Goal: Task Accomplishment & Management: Manage account settings

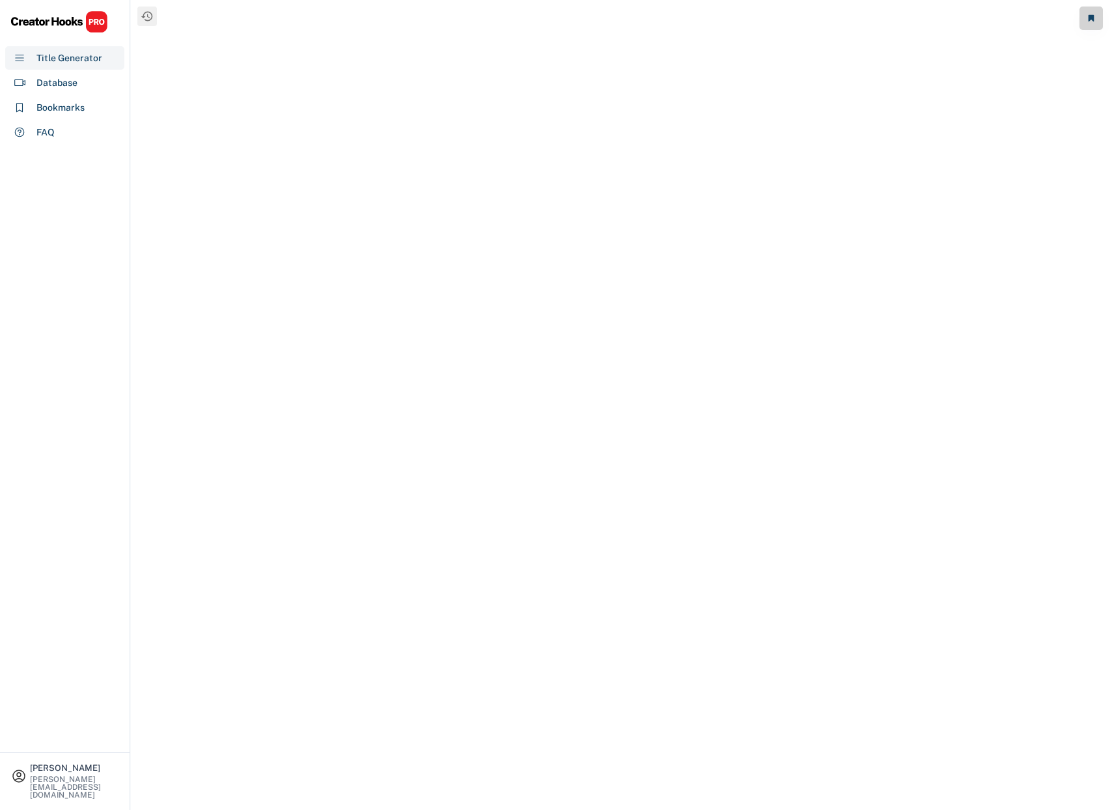
select select "**********"
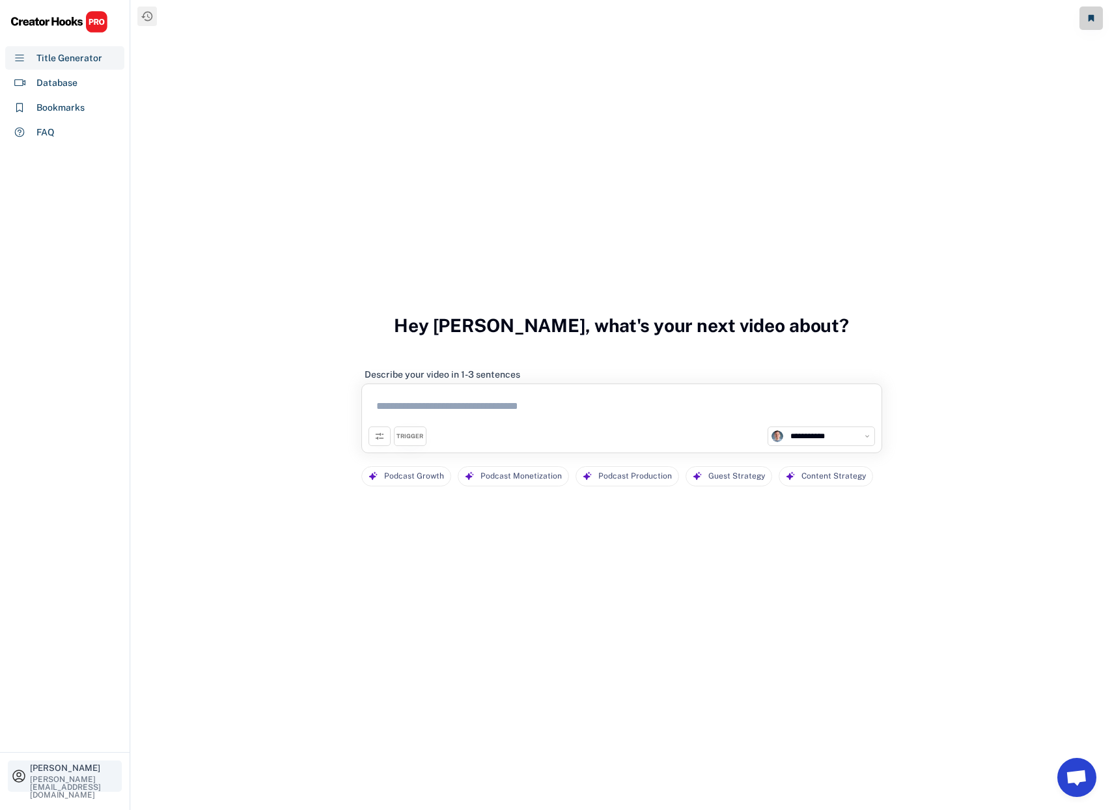
click at [63, 786] on div "[PERSON_NAME][EMAIL_ADDRESS][DOMAIN_NAME]" at bounding box center [74, 786] width 89 height 23
select select
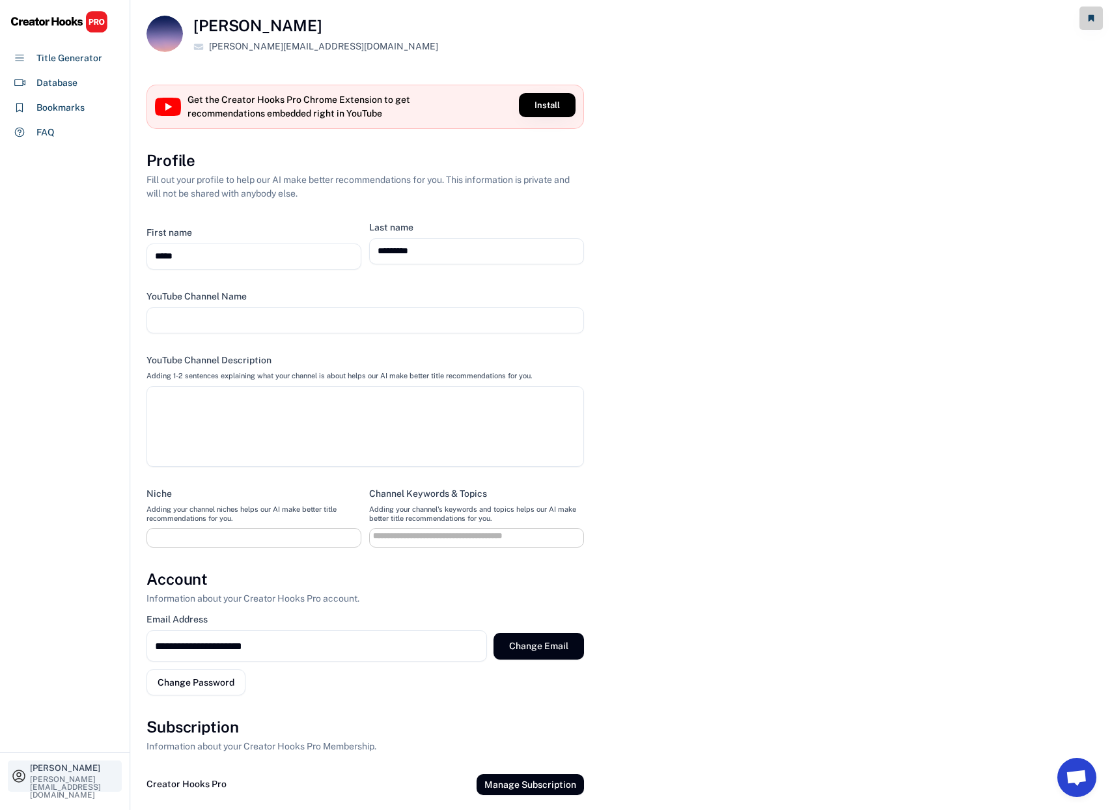
select select
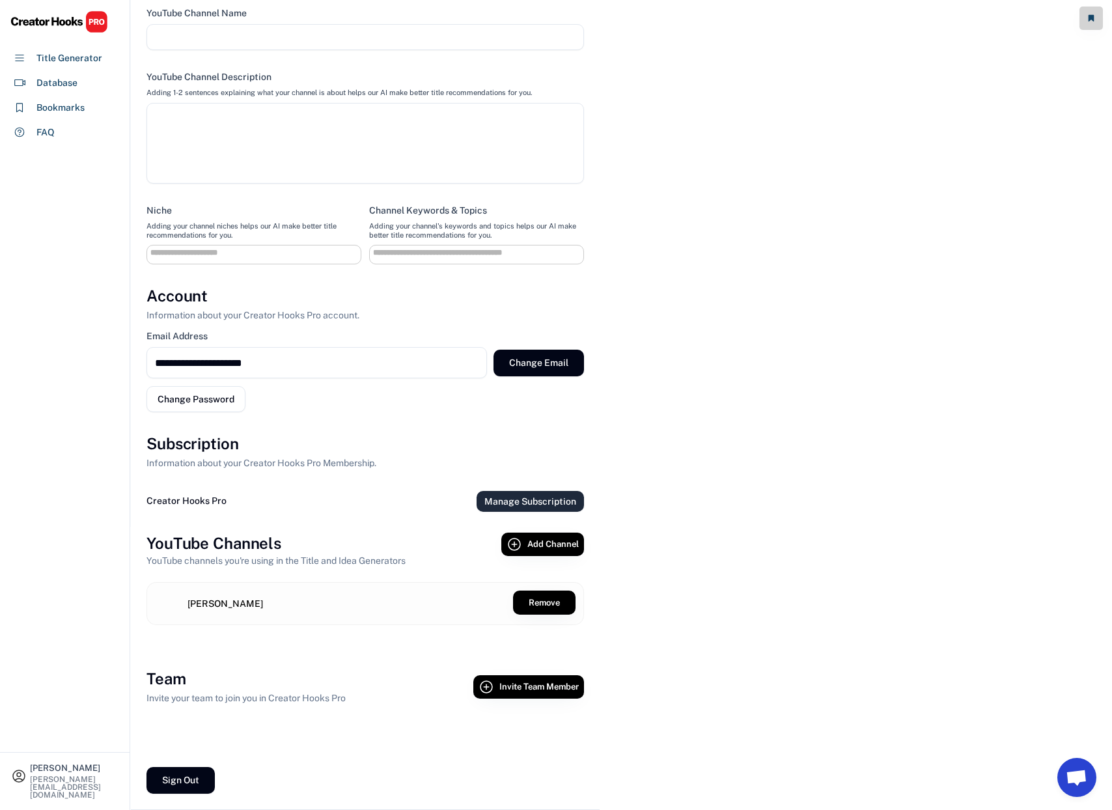
click at [569, 504] on button "Manage Subscription" at bounding box center [529, 501] width 107 height 21
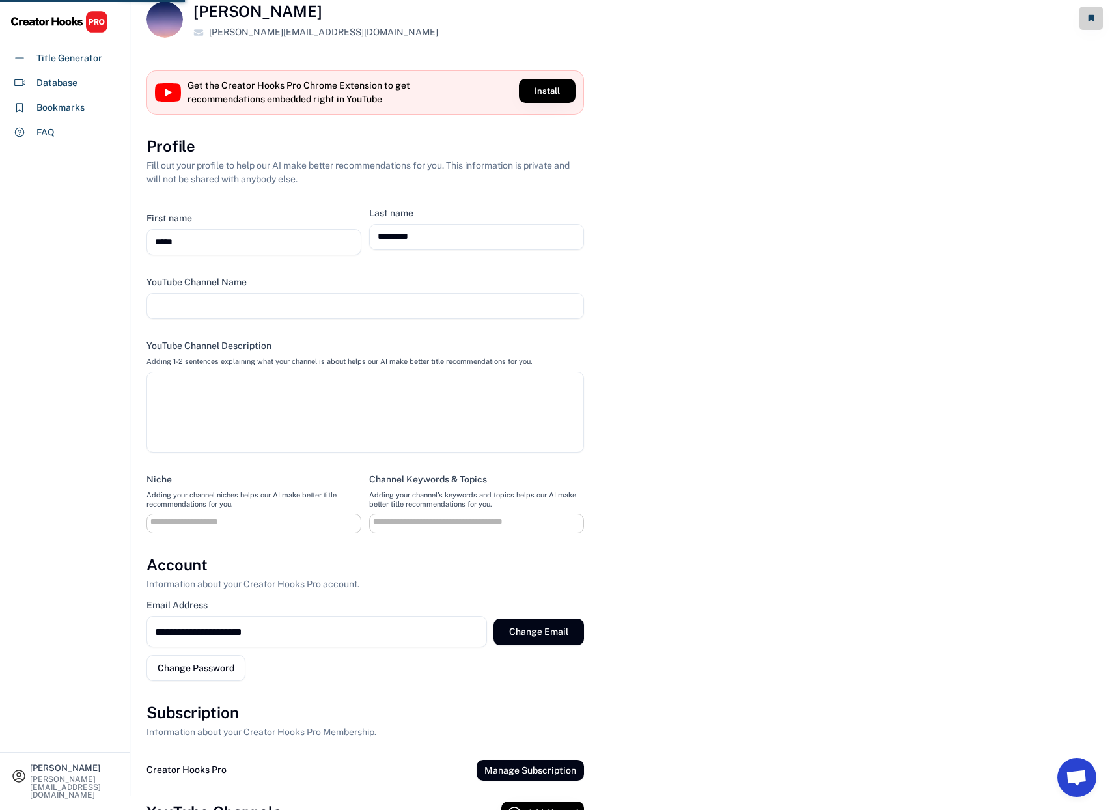
scroll to position [0, 0]
